Goal: Download file/media

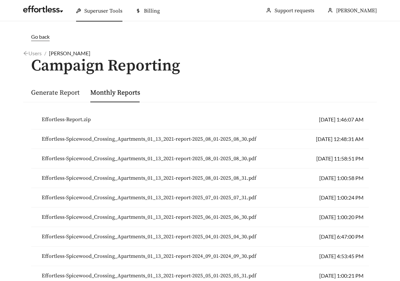
click at [132, 140] on span "Effortless-Spicewood_Crossing_Apartments_01_13_2021-report-2025_08_01-2025_08_3…" at bounding box center [149, 139] width 215 height 8
click at [198, 158] on span "Effortless-Spicewood_Crossing_Apartments_01_13_2021-report-2025_08_01-2025_08_3…" at bounding box center [149, 159] width 215 height 8
drag, startPoint x: 34, startPoint y: 116, endPoint x: 47, endPoint y: 109, distance: 15.2
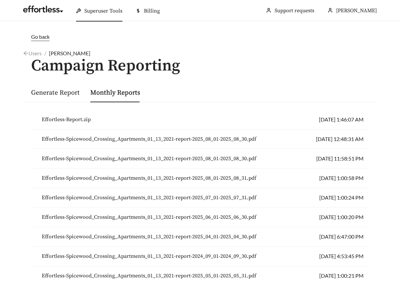
click at [47, 109] on div "Effortless-Report.zip [DATE] 1:46:07 AM Effortless-[GEOGRAPHIC_DATA]-report-202…" at bounding box center [200, 285] width 354 height 367
drag, startPoint x: 37, startPoint y: 111, endPoint x: 162, endPoint y: 112, distance: 124.7
click at [162, 112] on li "Effortless-Report.zip [DATE] 1:46:07 AM" at bounding box center [200, 120] width 338 height 20
drag, startPoint x: 192, startPoint y: 157, endPoint x: 261, endPoint y: 67, distance: 114.0
click at [261, 67] on div "Go back Users / [PERSON_NAME] / Campaign Reporting Generate Report Monthly Repo…" at bounding box center [200, 263] width 367 height 460
